Goal: Information Seeking & Learning: Find specific fact

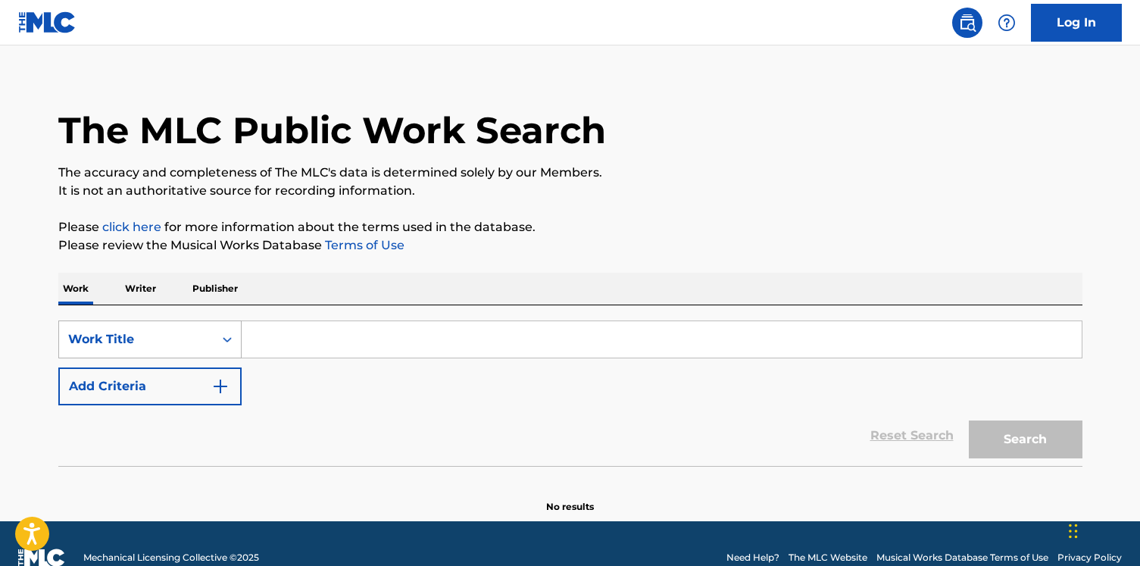
scroll to position [37, 0]
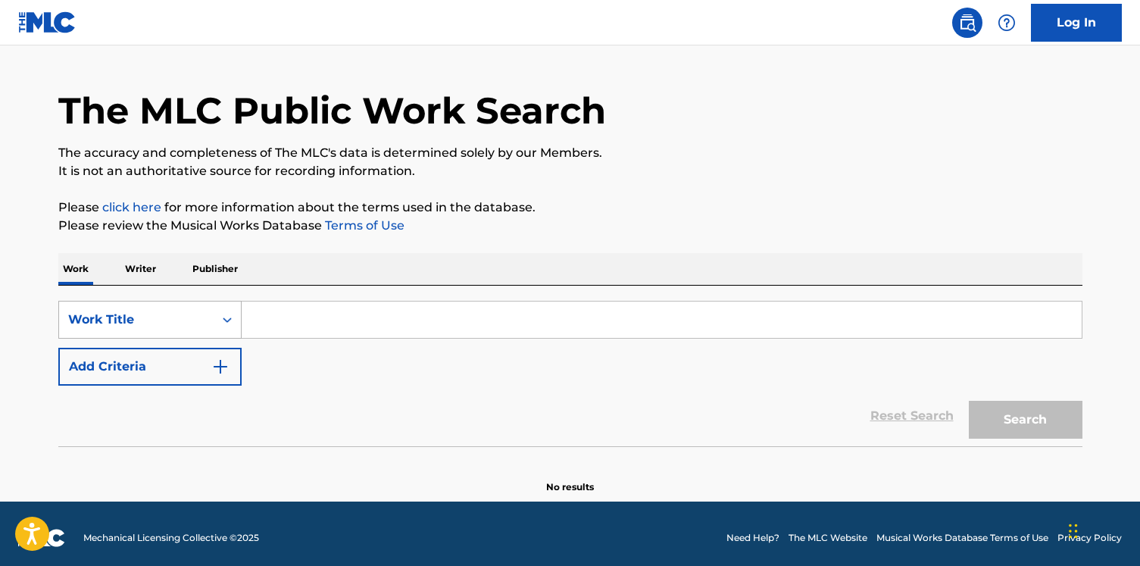
click at [187, 338] on div "Work Title" at bounding box center [149, 320] width 183 height 38
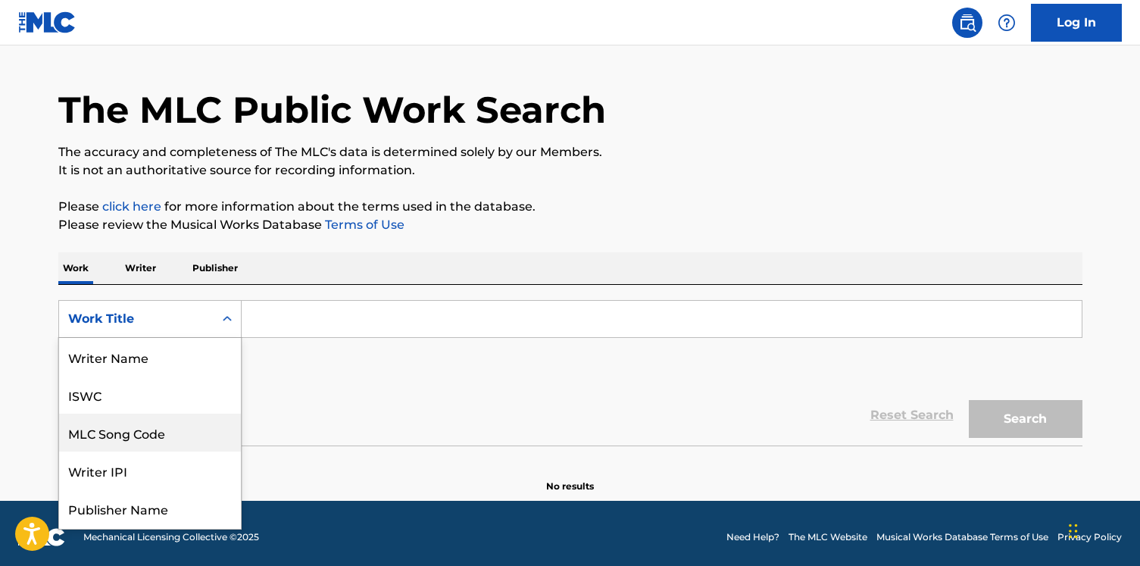
scroll to position [76, 0]
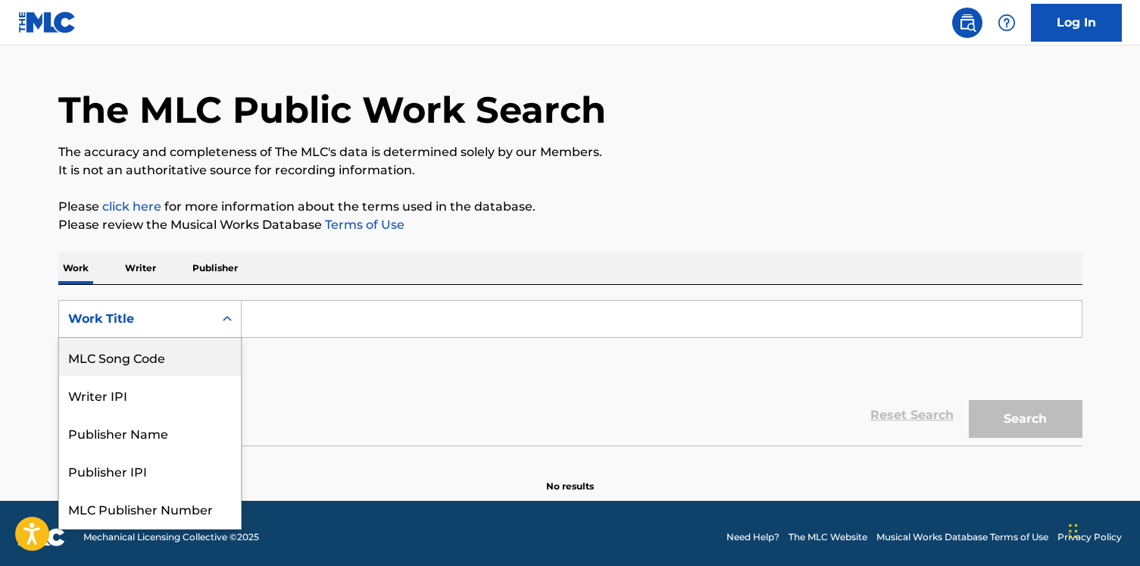
click at [186, 357] on div "MLC Song Code" at bounding box center [150, 357] width 182 height 38
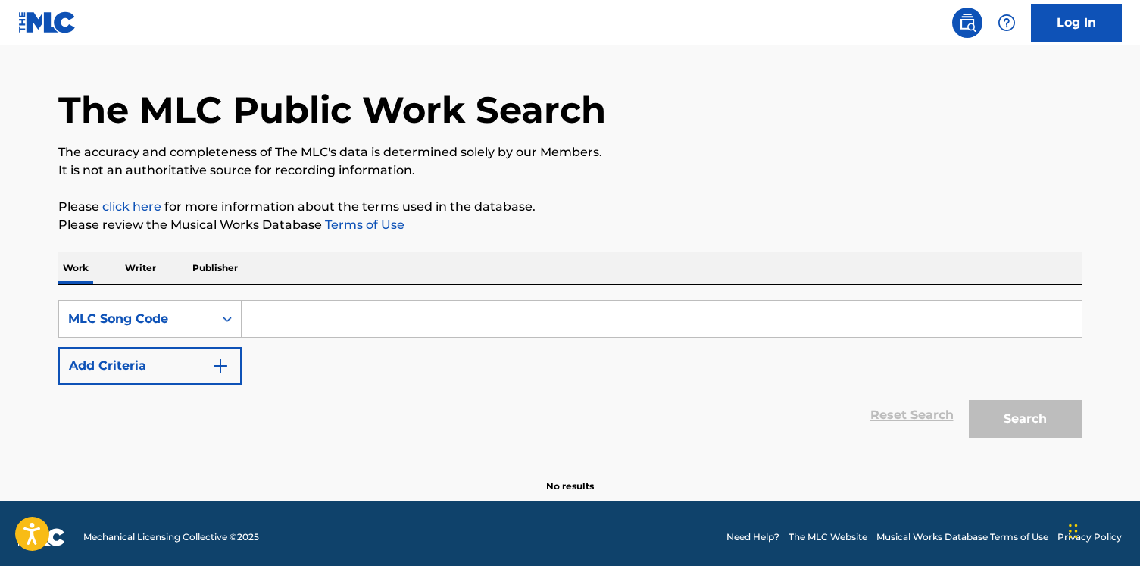
click at [302, 295] on div "SearchWithCriteriabc698117-11fd-4834-af56-a7e76e9e2f59 MLC Song Code Add Criter…" at bounding box center [570, 365] width 1024 height 161
click at [283, 317] on input "Search Form" at bounding box center [662, 319] width 840 height 36
paste input "BA0W51"
type input "BA0W51"
click at [968, 400] on button "Search" at bounding box center [1025, 419] width 114 height 38
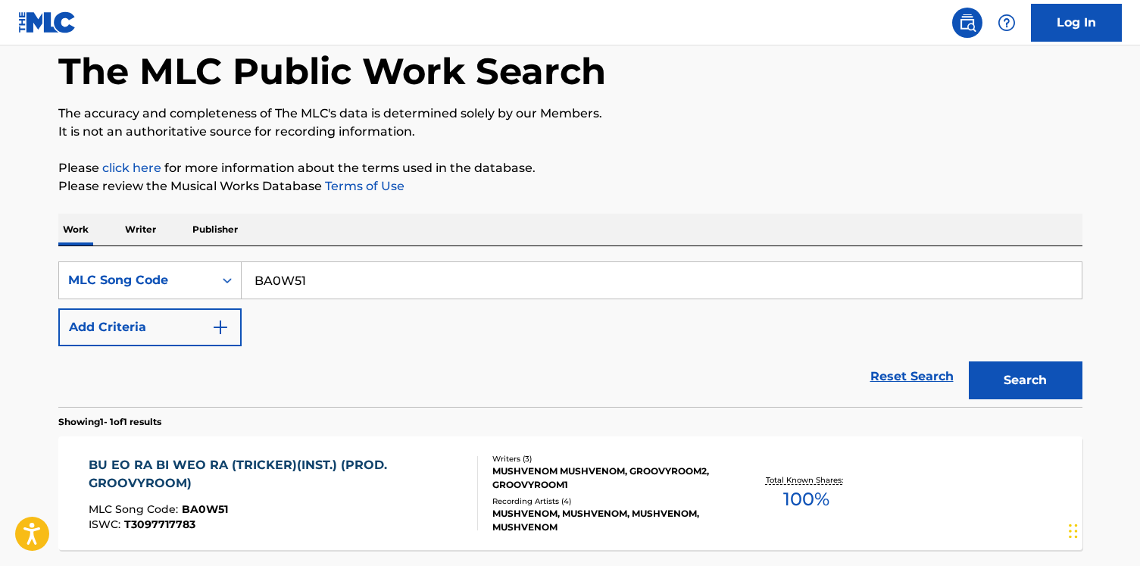
scroll to position [198, 0]
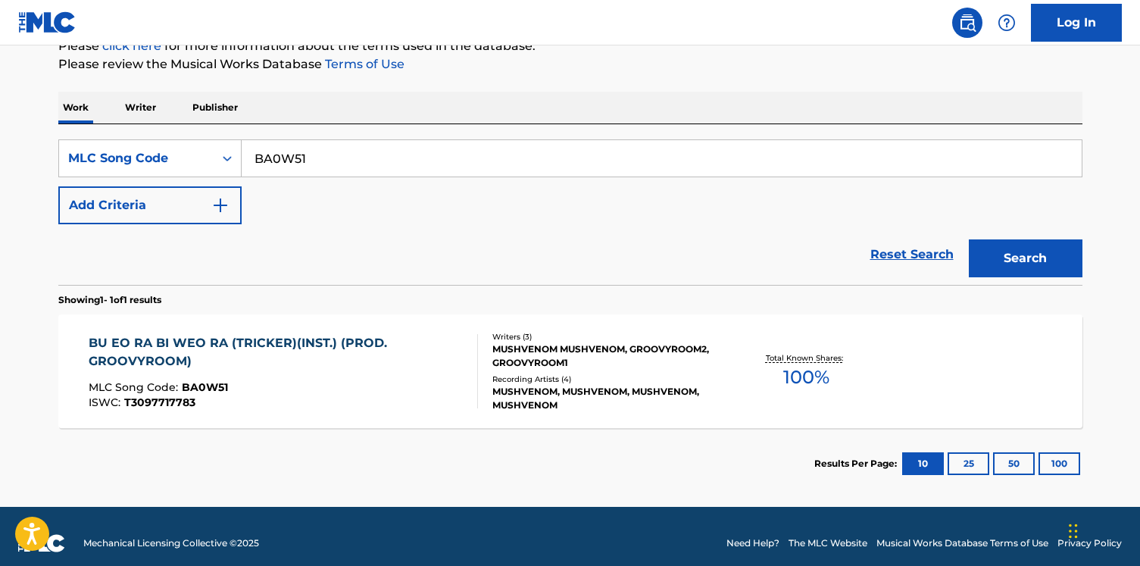
click at [276, 261] on div "Reset Search Search" at bounding box center [570, 254] width 1024 height 61
click at [197, 136] on div "SearchWithCriteriabc698117-11fd-4834-af56-a7e76e9e2f59 MLC Song Code BA0W51 Add…" at bounding box center [570, 204] width 1024 height 161
click at [196, 148] on div "MLC Song Code" at bounding box center [136, 158] width 154 height 29
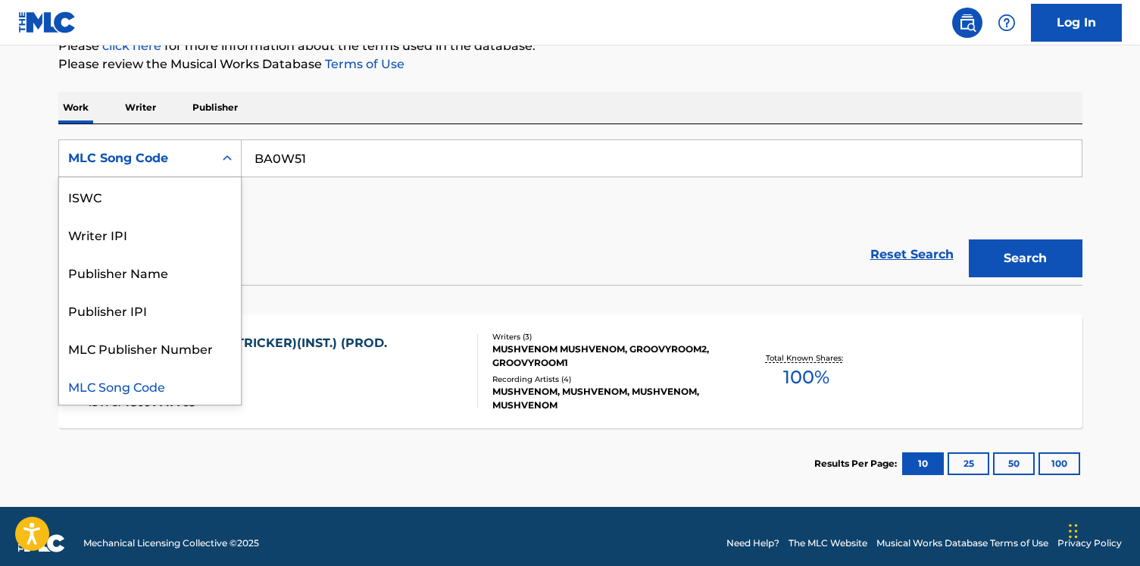
scroll to position [0, 0]
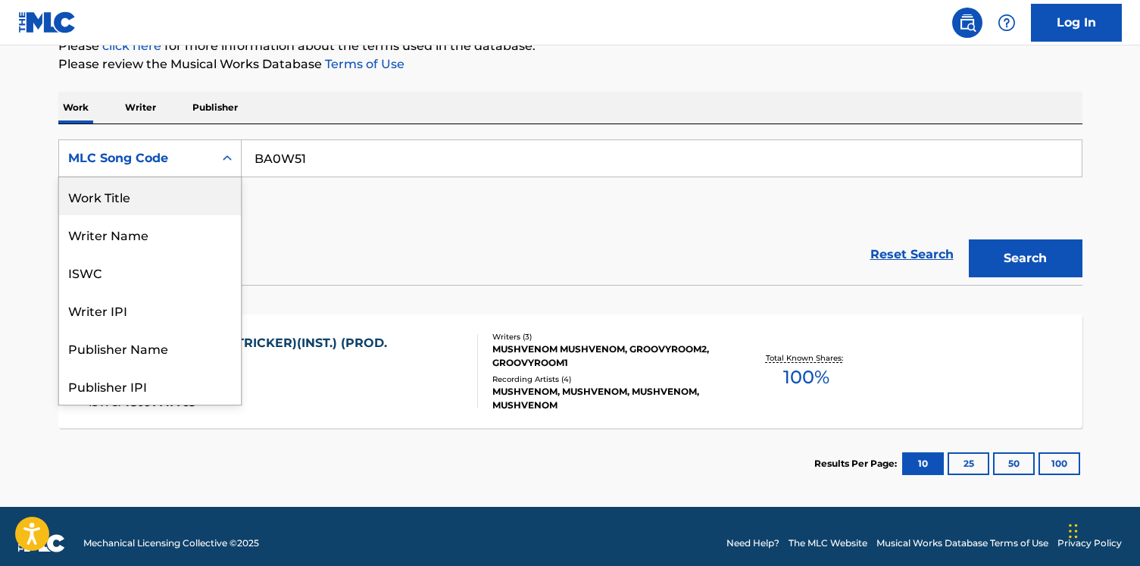
click at [167, 197] on div "Work Title" at bounding box center [150, 196] width 182 height 38
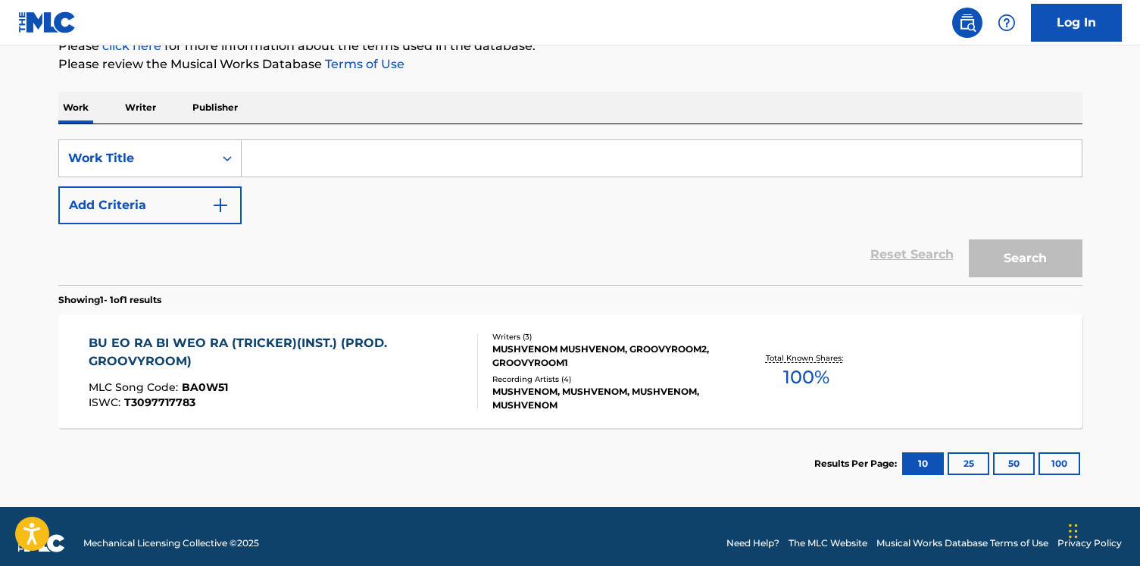
click at [330, 182] on div "SearchWithCriteria079f9997-439f-48e2-82b0-88c59fb4133b Work Title Add Criteria" at bounding box center [570, 181] width 1024 height 85
click at [314, 170] on input "Search Form" at bounding box center [662, 158] width 840 height 36
paste input "Godok"
type input "Godok"
click at [215, 196] on img "Search Form" at bounding box center [220, 205] width 18 height 18
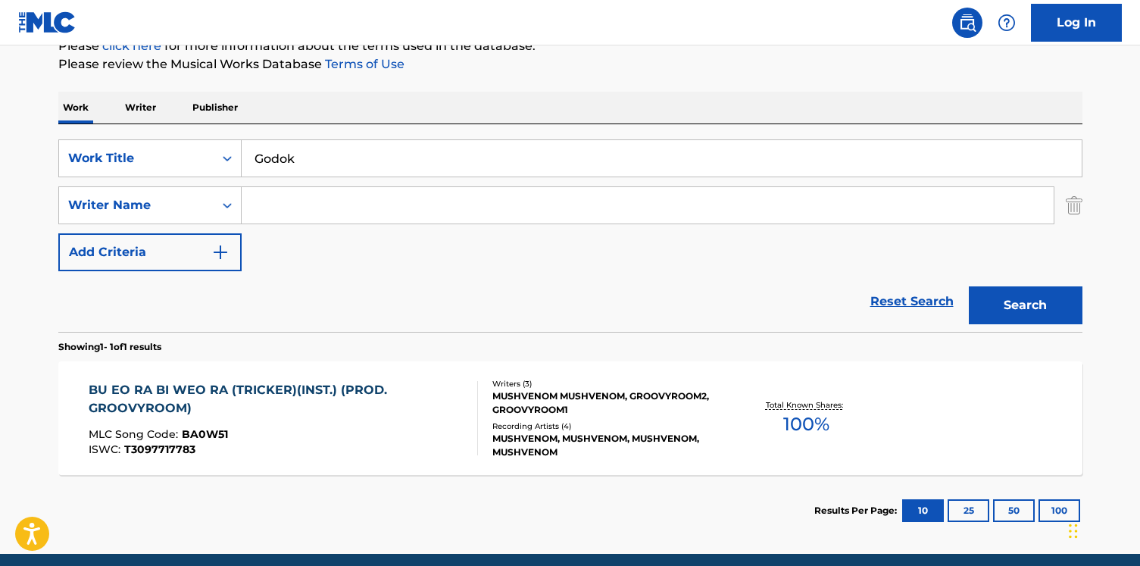
click at [357, 211] on input "Search Form" at bounding box center [648, 205] width 812 height 36
paste input "Groovyroom"
click at [968, 286] on button "Search" at bounding box center [1025, 305] width 114 height 38
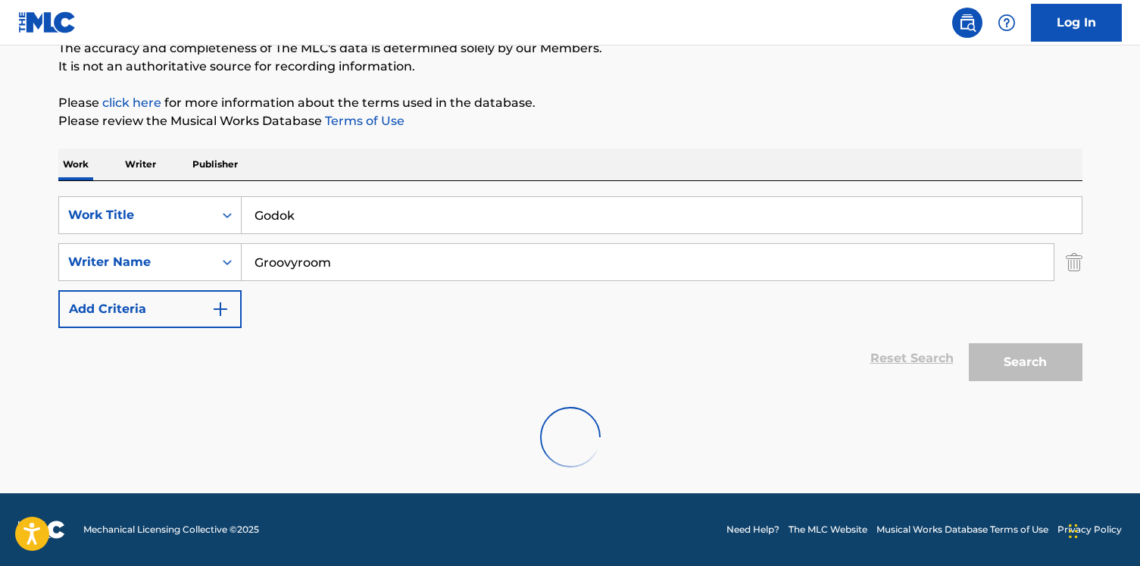
scroll to position [92, 0]
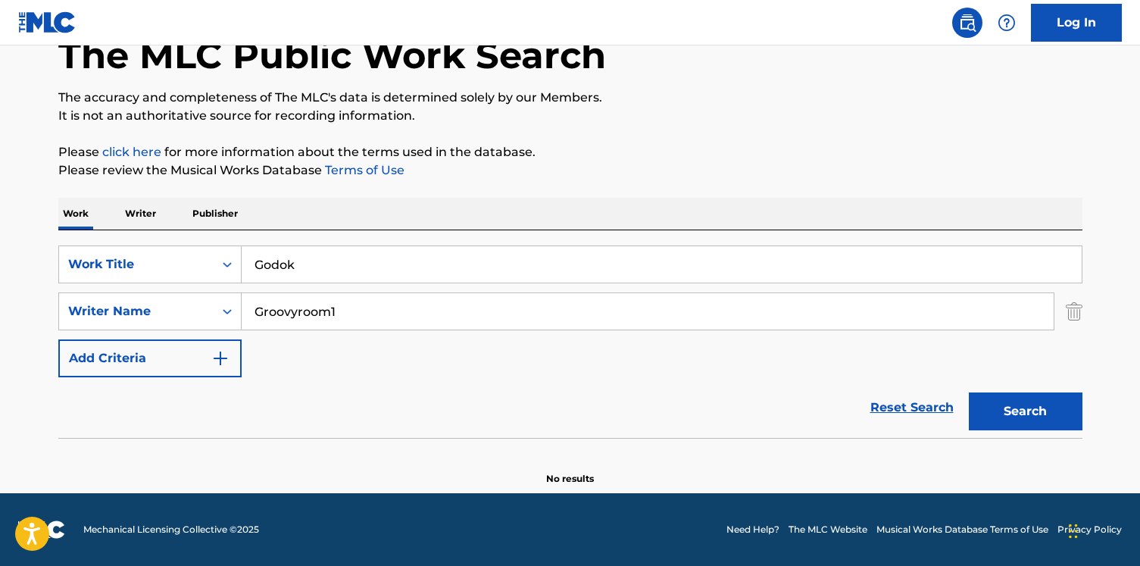
click at [968, 392] on button "Search" at bounding box center [1025, 411] width 114 height 38
click at [295, 301] on input "Groovyroom2" at bounding box center [648, 311] width 812 height 36
paste input "[PERSON_NAME]"
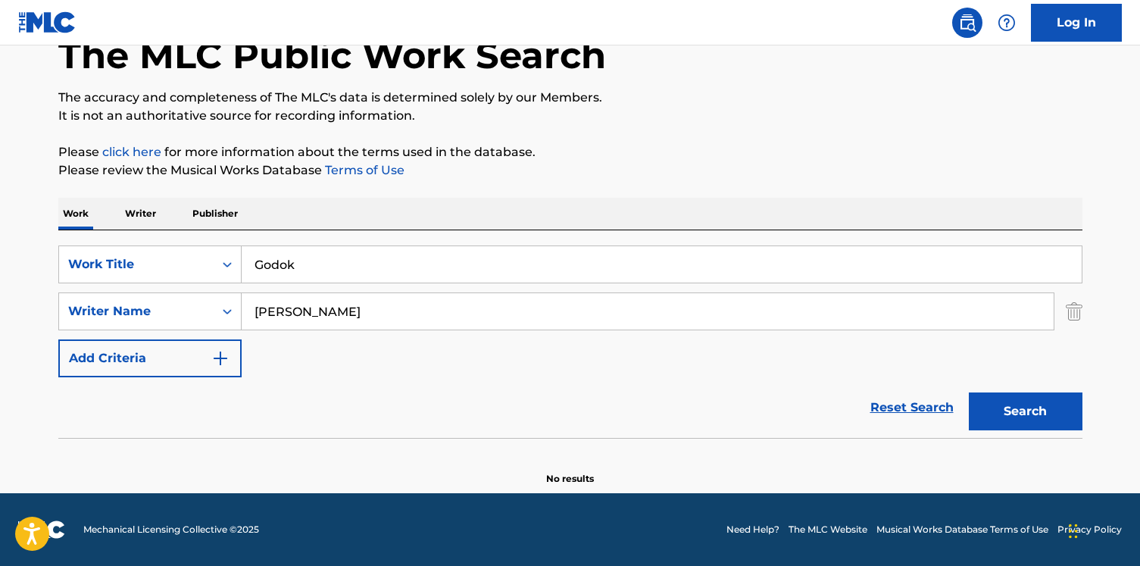
type input "[PERSON_NAME]"
click at [968, 392] on button "Search" at bounding box center [1025, 411] width 114 height 38
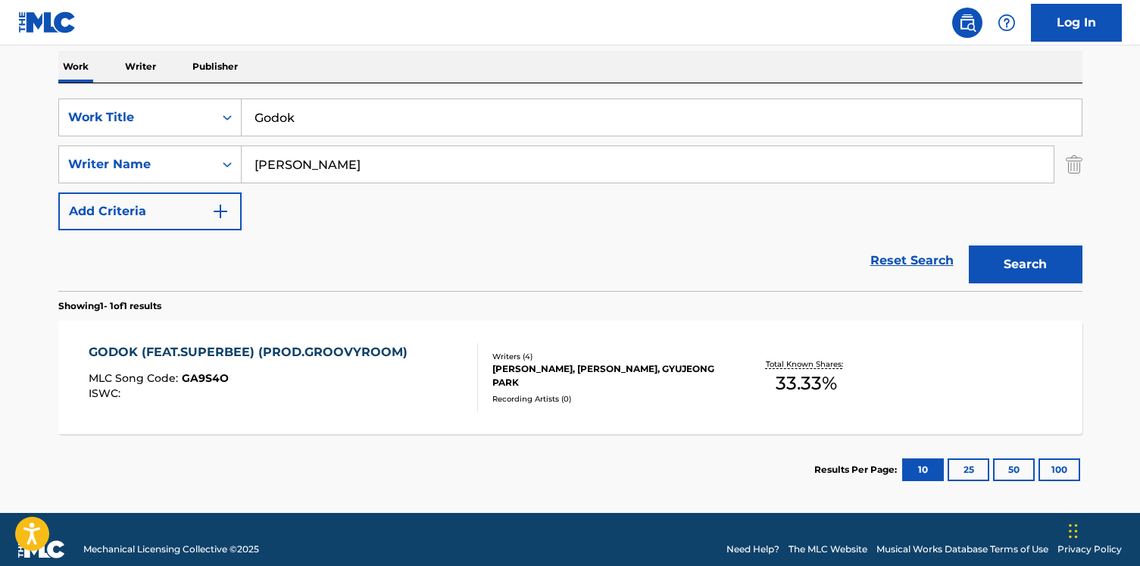
scroll to position [258, 0]
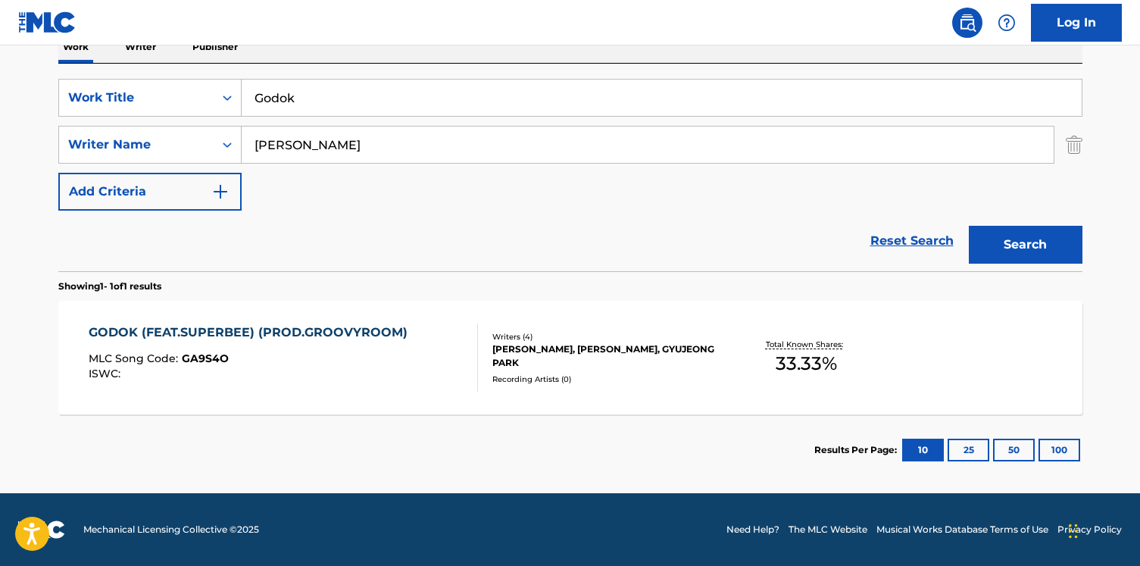
click at [270, 393] on div "GODOK (FEAT.SUPERBEE) (PROD.GROOVYROOM) MLC Song Code : GA9S4O ISWC : Writers (…" at bounding box center [570, 358] width 1024 height 114
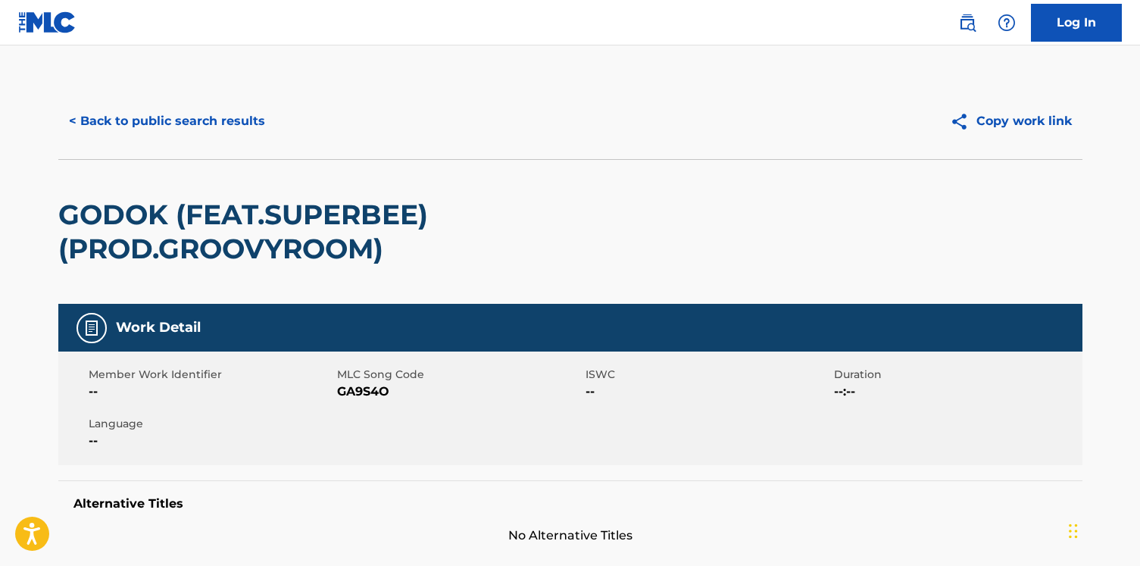
click at [179, 119] on button "< Back to public search results" at bounding box center [166, 121] width 217 height 38
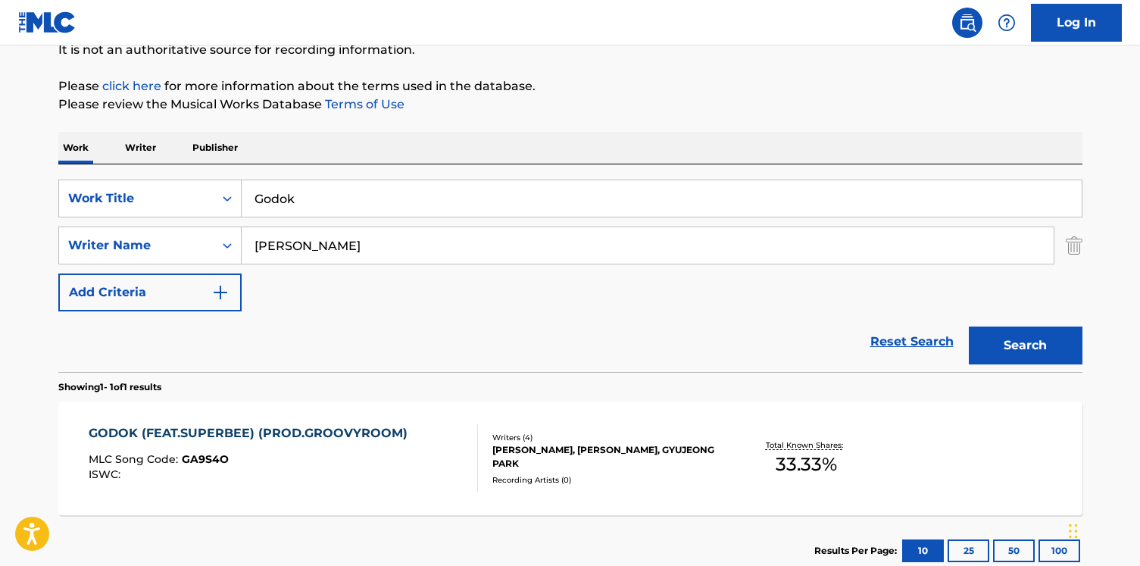
scroll to position [155, 0]
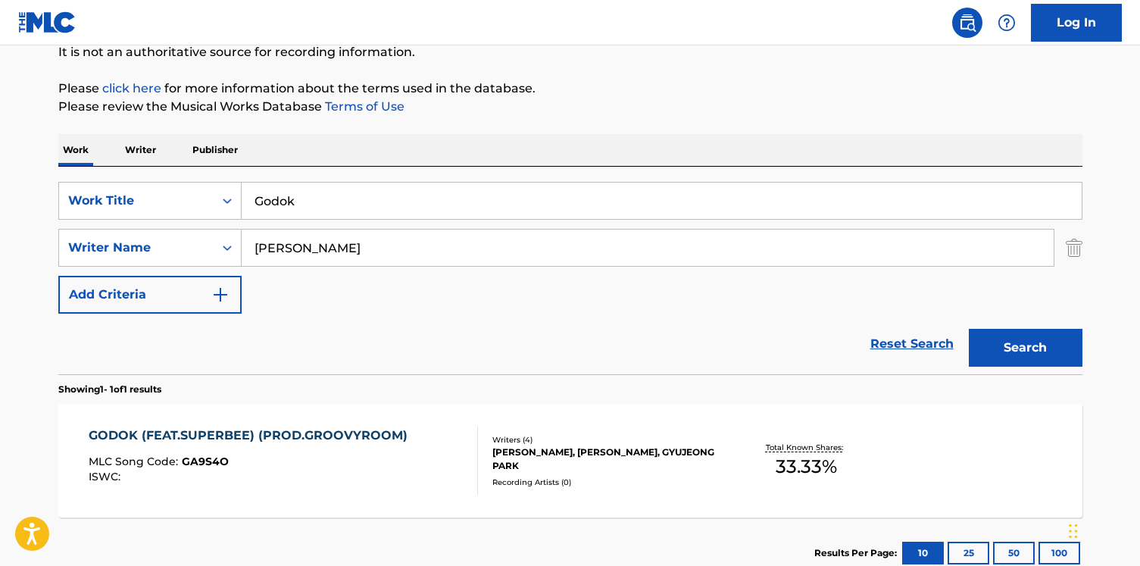
click at [274, 181] on div "SearchWithCriteria079f9997-439f-48e2-82b0-88c59fb4133b Work Title Godok SearchW…" at bounding box center [570, 270] width 1024 height 207
click at [276, 196] on input "Godok" at bounding box center [662, 200] width 840 height 36
paste input "Light Up The Night"
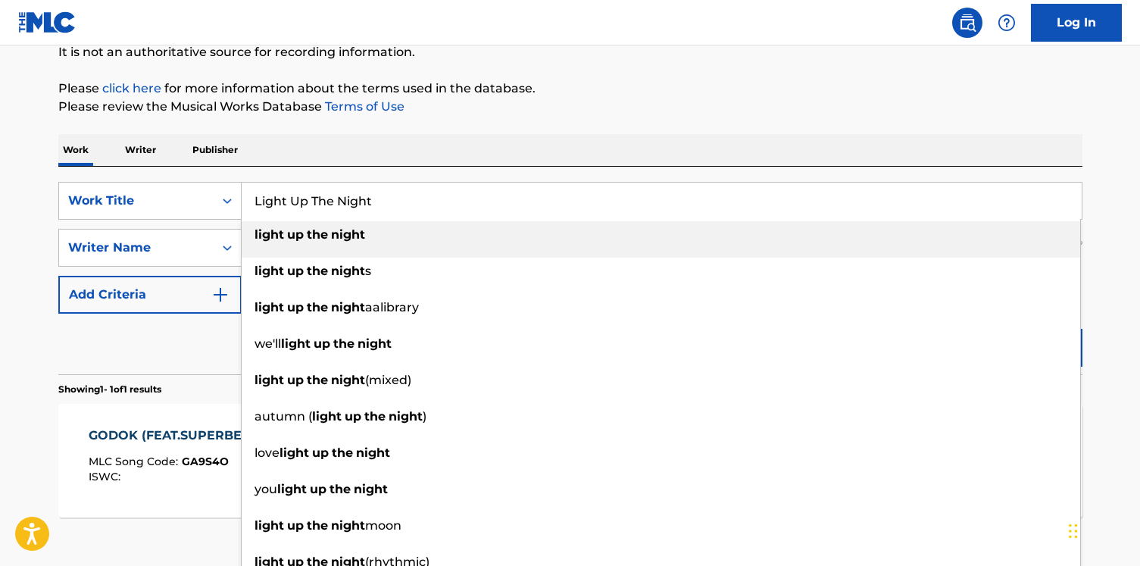
type input "Light Up The Night"
click at [593, 126] on div "The MLC Public Work Search The accuracy and completeness of The MLC's data is d…" at bounding box center [570, 258] width 1060 height 660
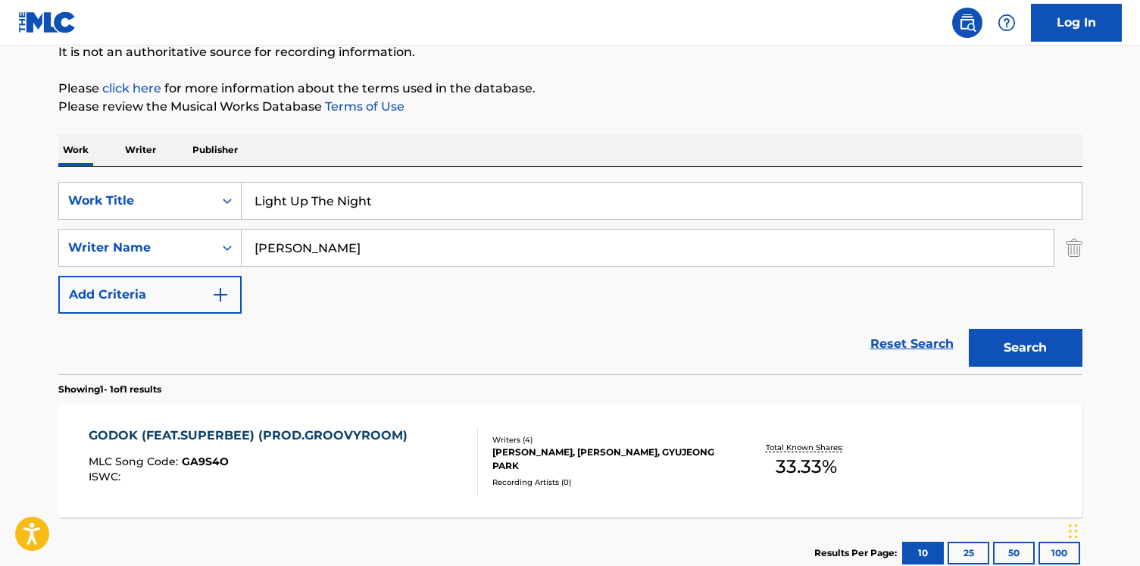
click at [366, 249] on input "[PERSON_NAME]" at bounding box center [648, 247] width 812 height 36
paste input "ASH"
type input "ASH"
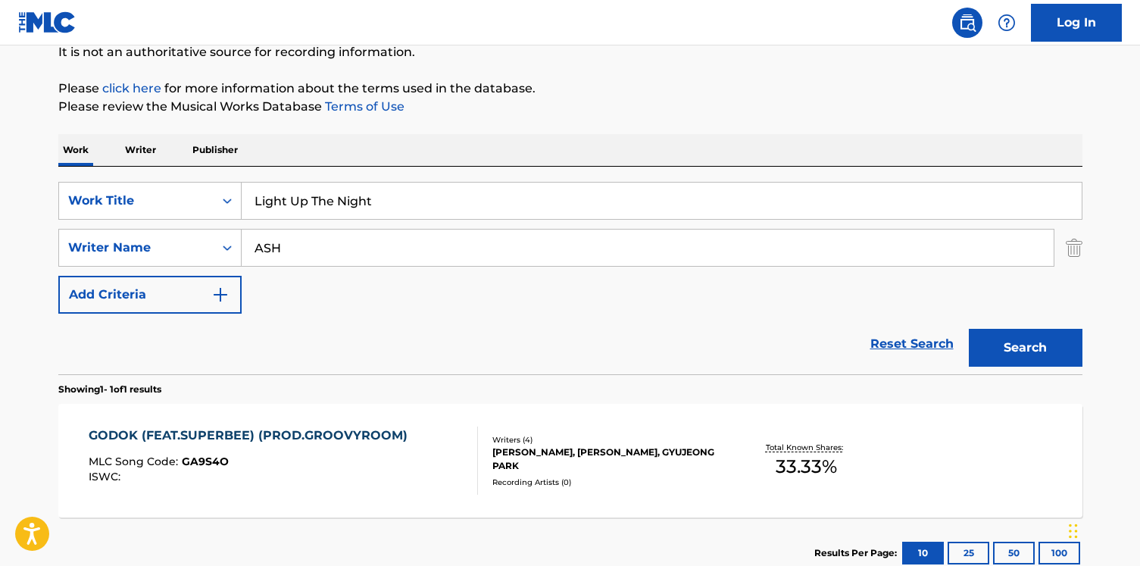
click at [968, 329] on button "Search" at bounding box center [1025, 348] width 114 height 38
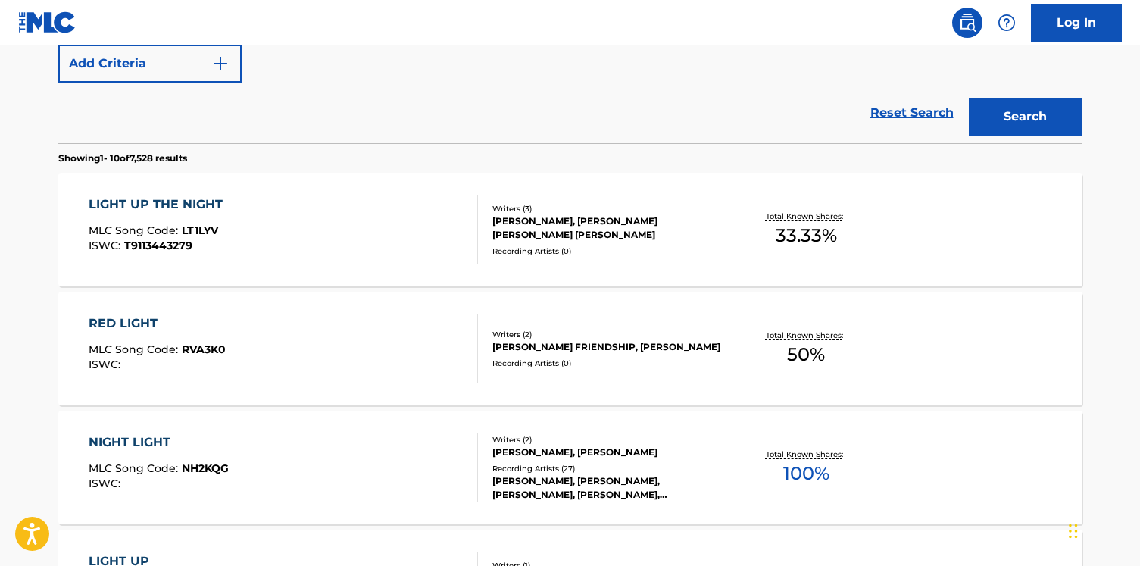
scroll to position [446, 0]
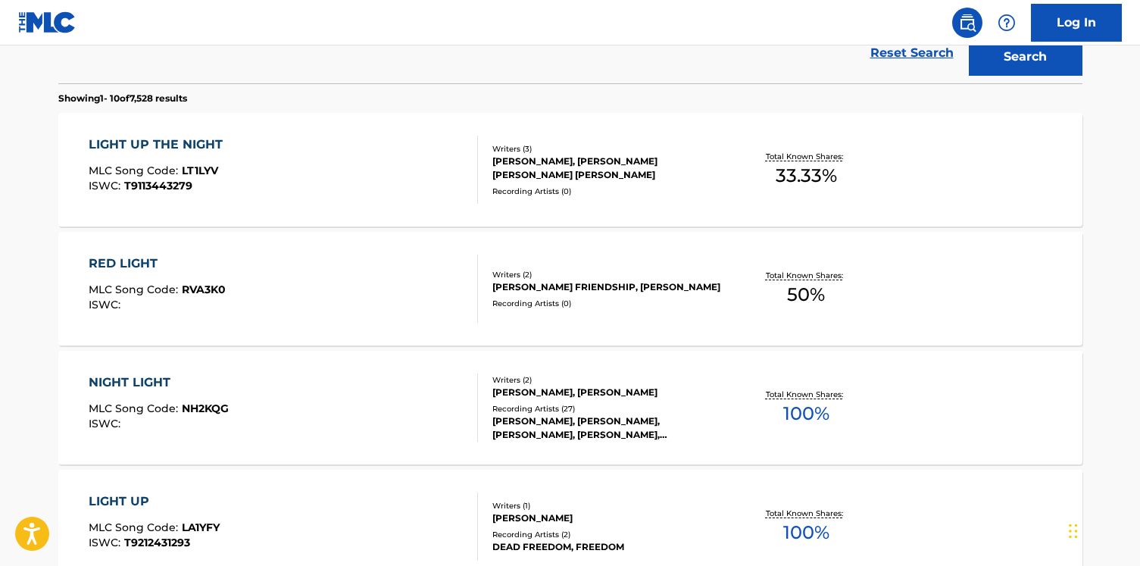
click at [328, 174] on div "LIGHT UP THE NIGHT MLC Song Code : LT1LYV ISWC : T9113443279" at bounding box center [283, 170] width 389 height 68
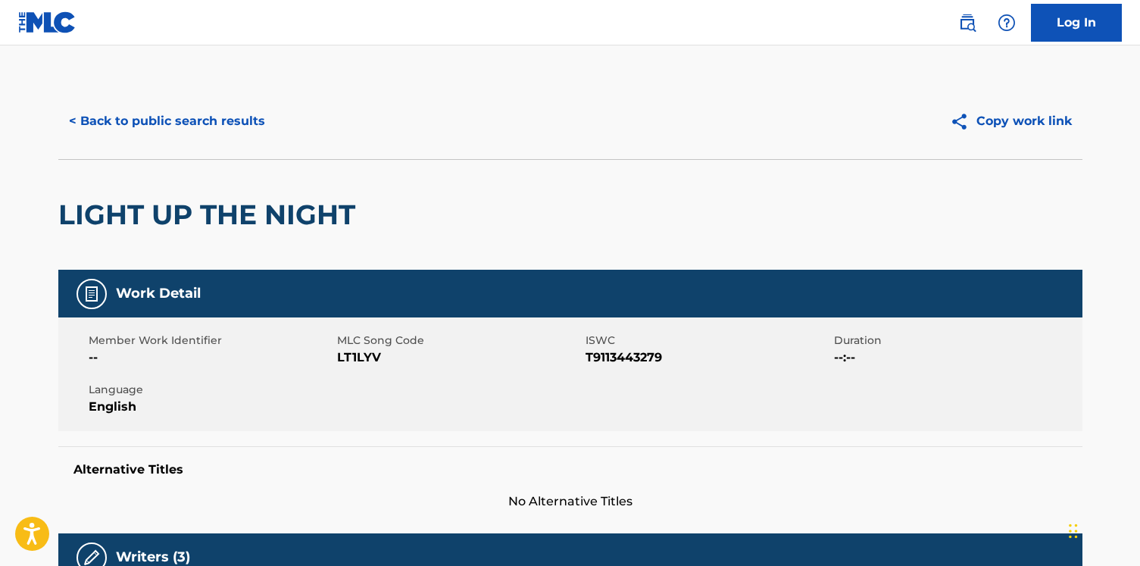
click at [177, 122] on button "< Back to public search results" at bounding box center [166, 121] width 217 height 38
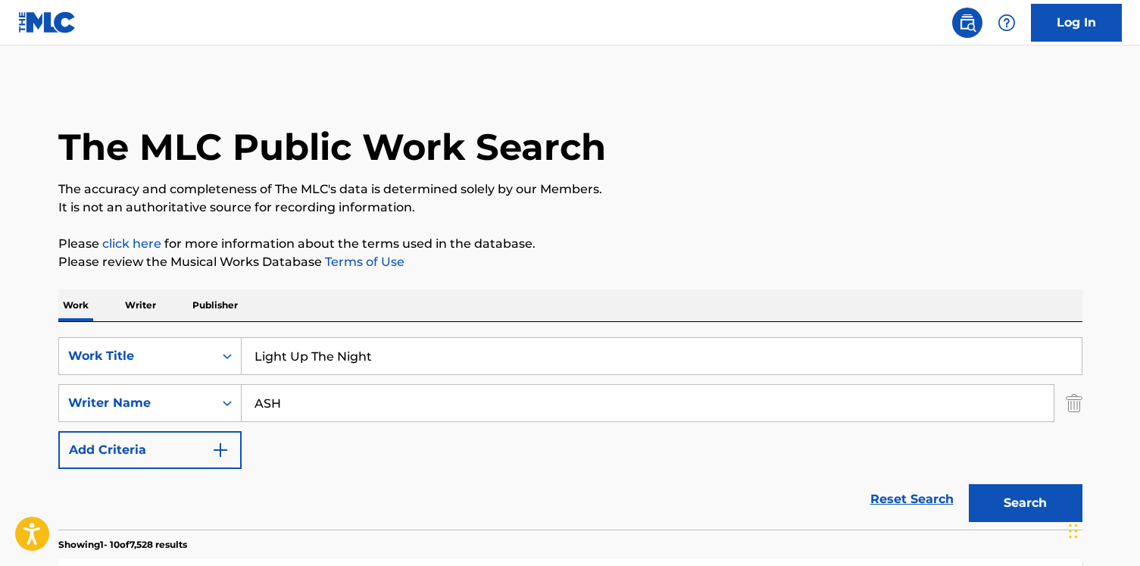
click at [319, 329] on div "SearchWithCriteria079f9997-439f-48e2-82b0-88c59fb4133b Work Title Light Up The …" at bounding box center [570, 425] width 1024 height 207
click at [309, 360] on input "Light Up The Night" at bounding box center [662, 356] width 840 height 36
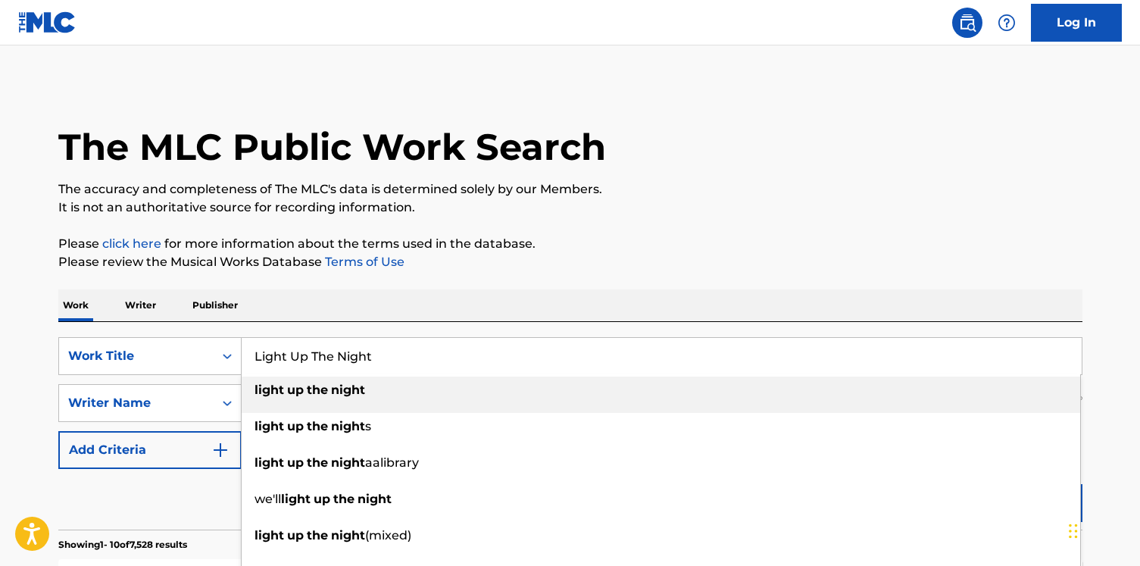
paste input "So Be I"
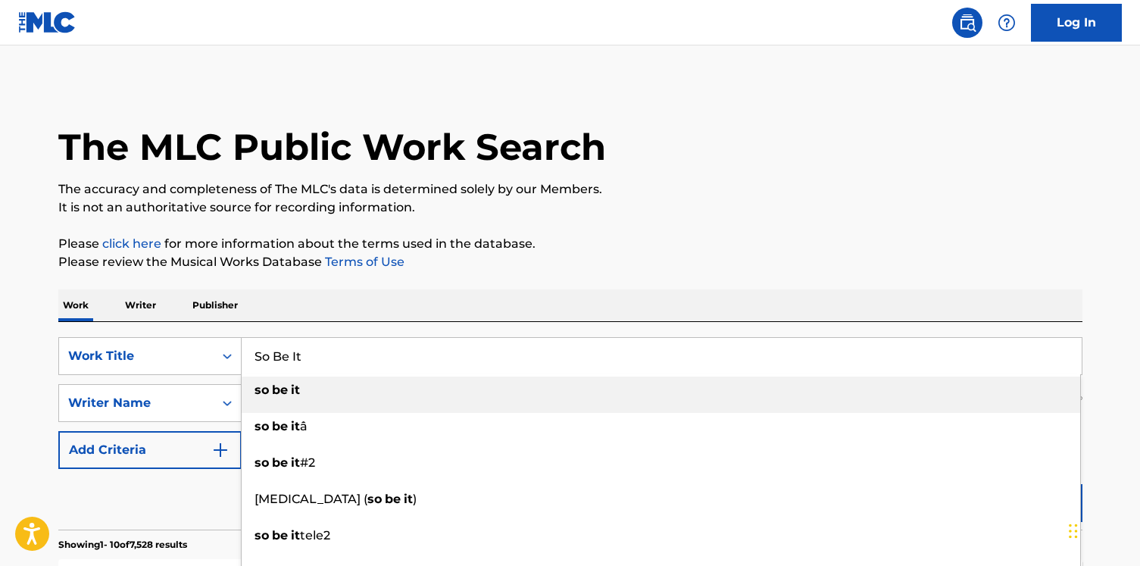
type input "So Be It"
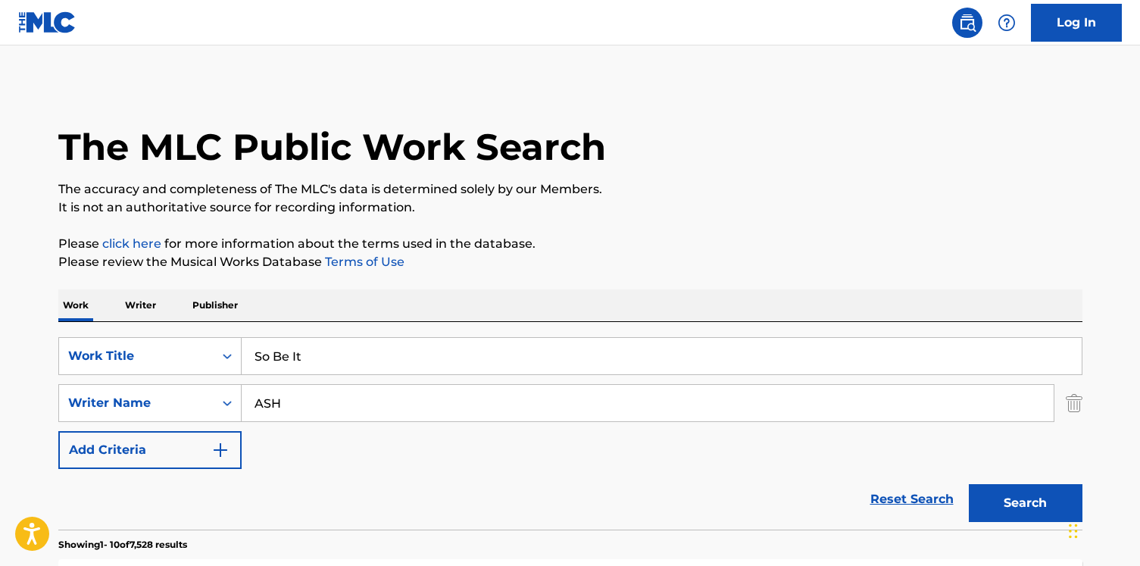
drag, startPoint x: 457, startPoint y: 151, endPoint x: 452, endPoint y: 158, distance: 8.8
click at [457, 151] on h1 "The MLC Public Work Search" at bounding box center [331, 146] width 547 height 45
click at [263, 416] on input "ASH" at bounding box center [648, 403] width 812 height 36
paste input "Bavitz"
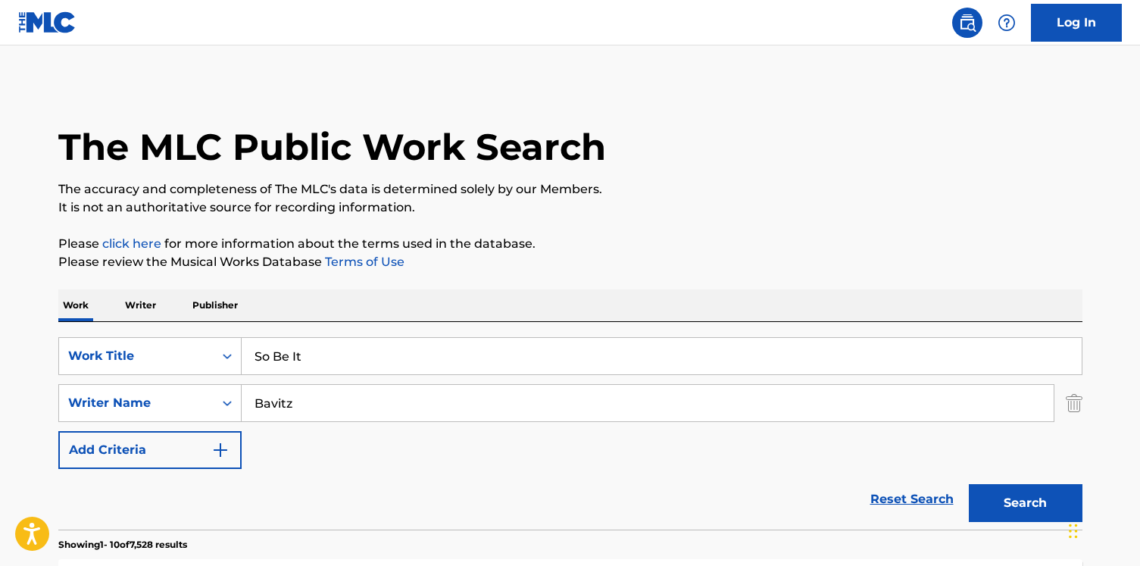
type input "Bavitz"
click at [968, 484] on button "Search" at bounding box center [1025, 503] width 114 height 38
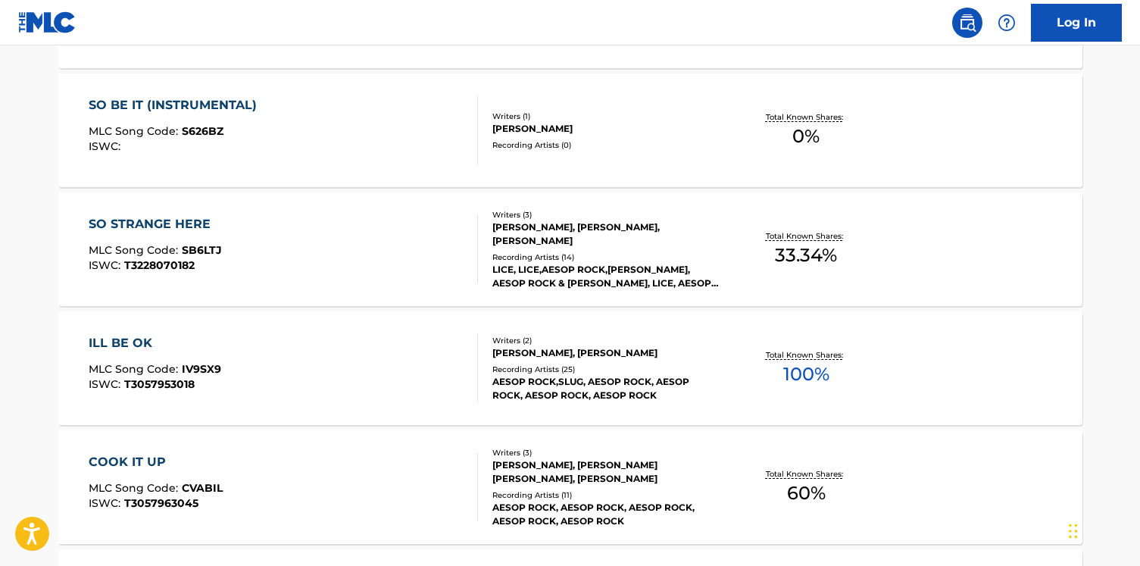
scroll to position [388, 0]
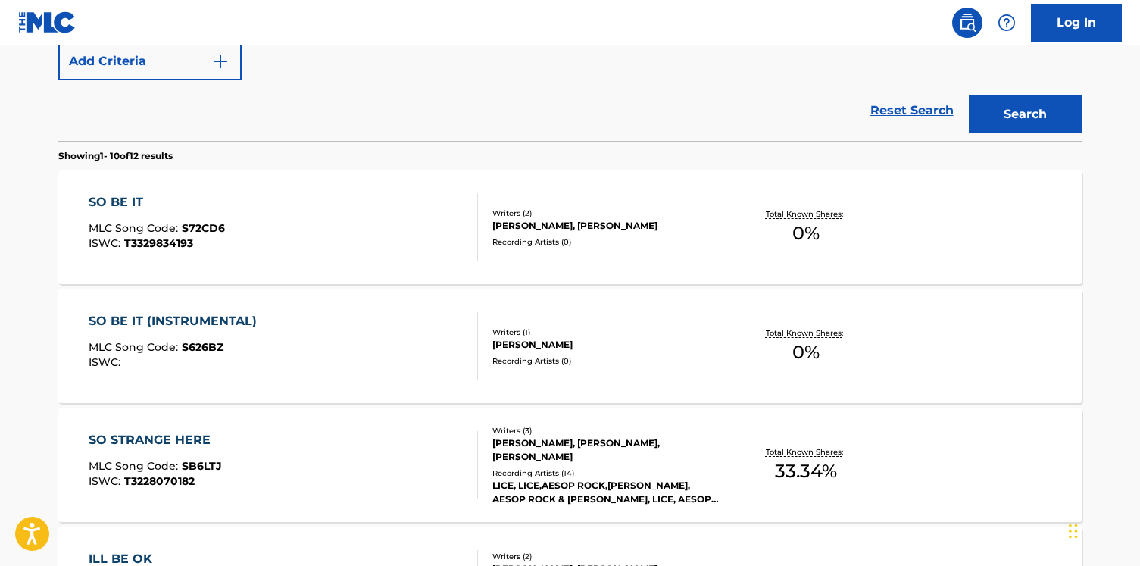
click at [265, 244] on div "SO BE IT MLC Song Code : S72CD6 ISWC : T3329834193" at bounding box center [283, 227] width 389 height 68
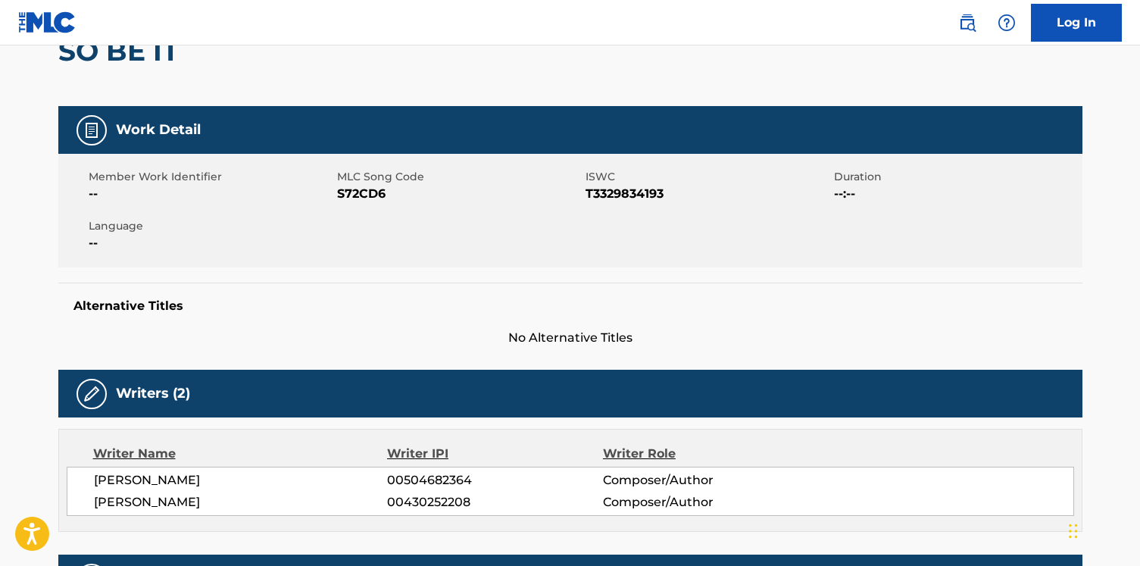
scroll to position [146, 0]
